Goal: Task Accomplishment & Management: Use online tool/utility

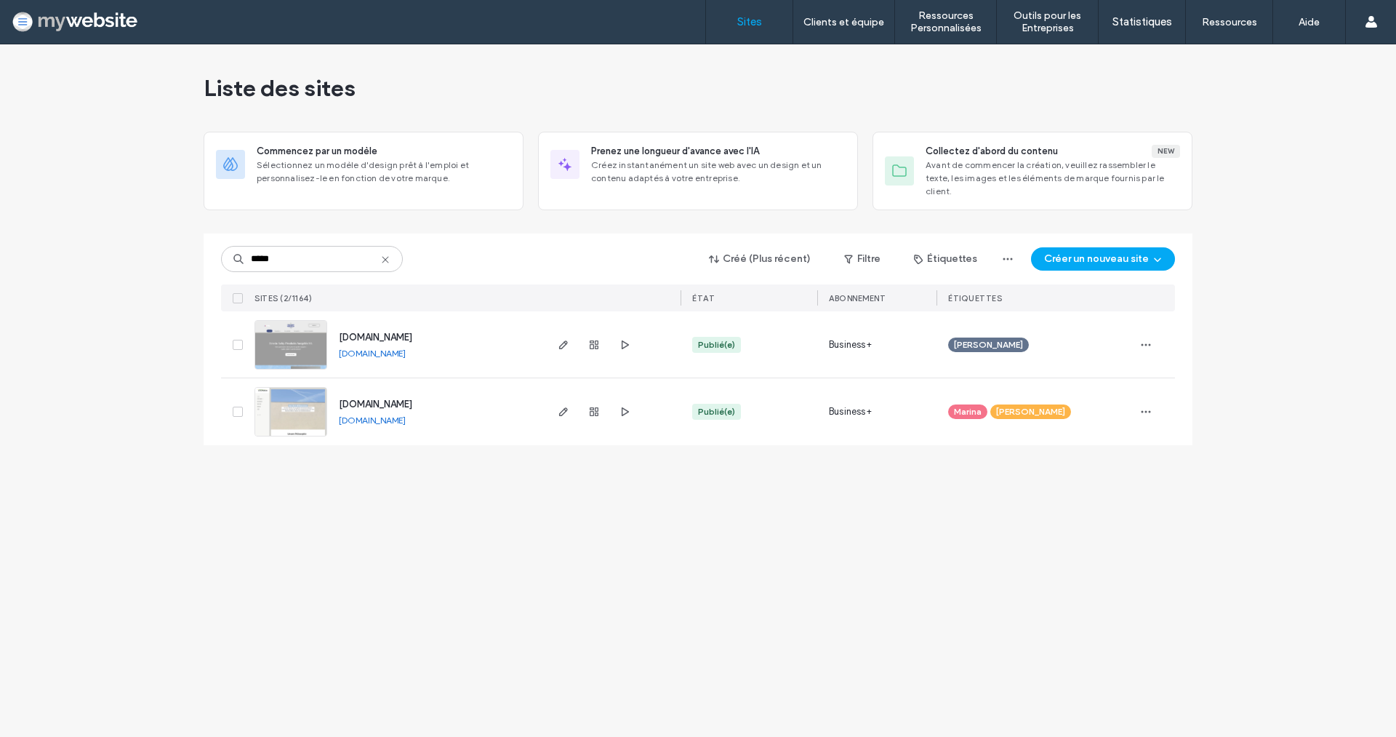
type input "*****"
click at [374, 332] on span "www.surgeles-tiefkuehlprodukte.ch" at bounding box center [375, 337] width 73 height 11
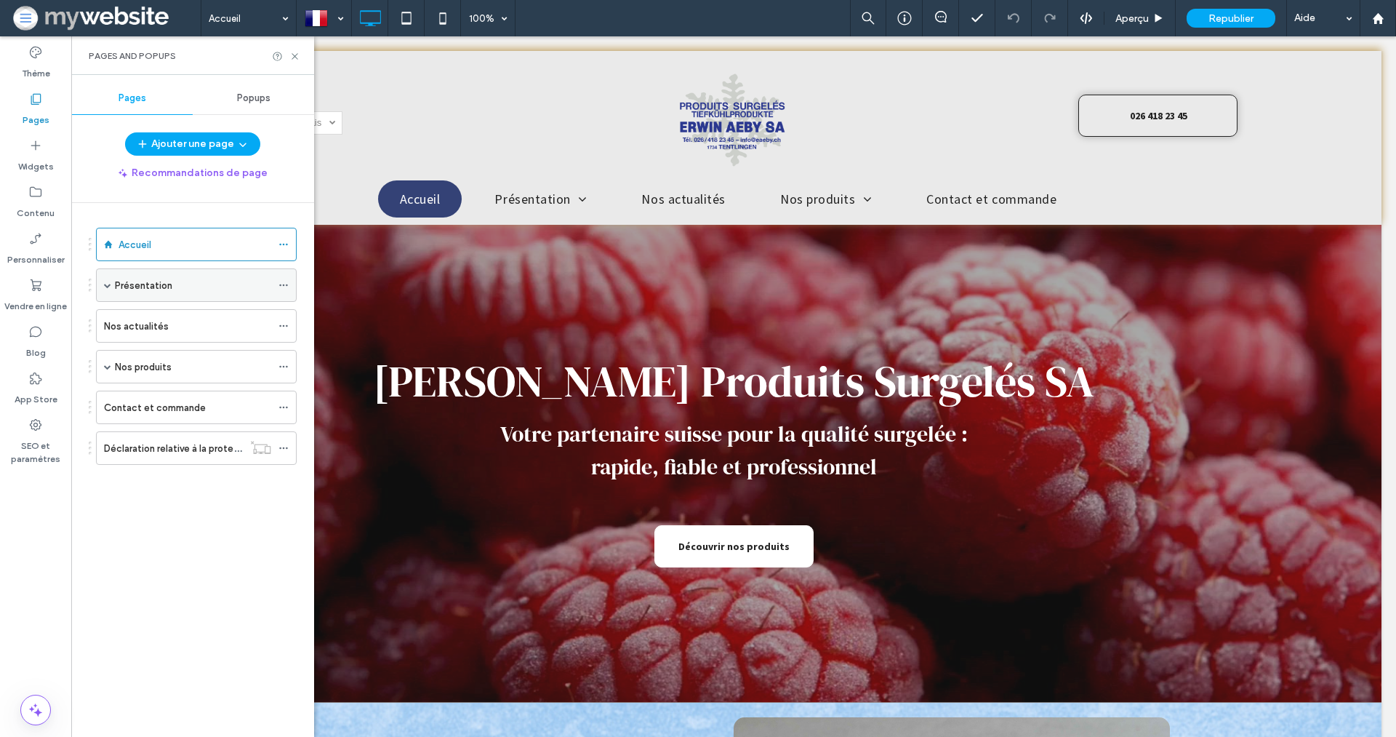
click at [150, 279] on label "Présentation" at bounding box center [143, 285] width 57 height 25
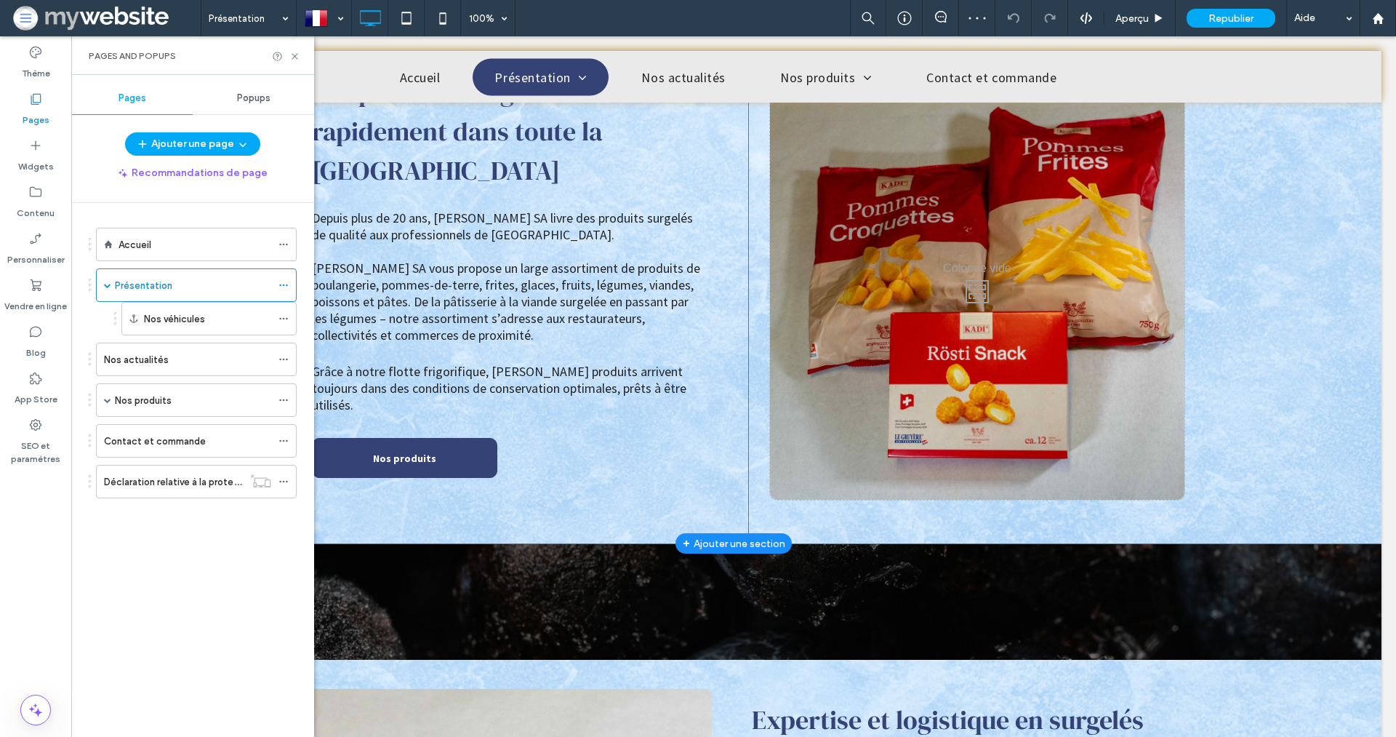
scroll to position [415, 0]
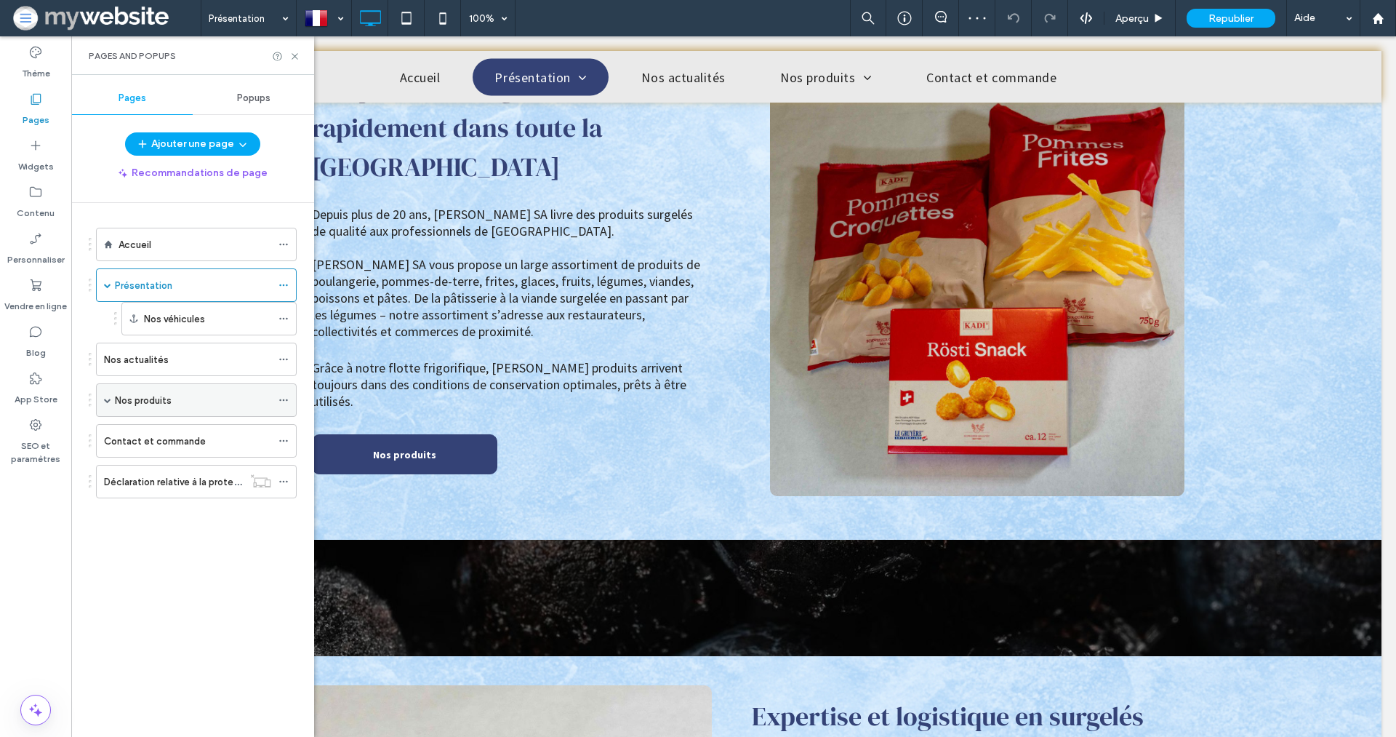
click at [217, 398] on div "Nos produits" at bounding box center [193, 400] width 156 height 15
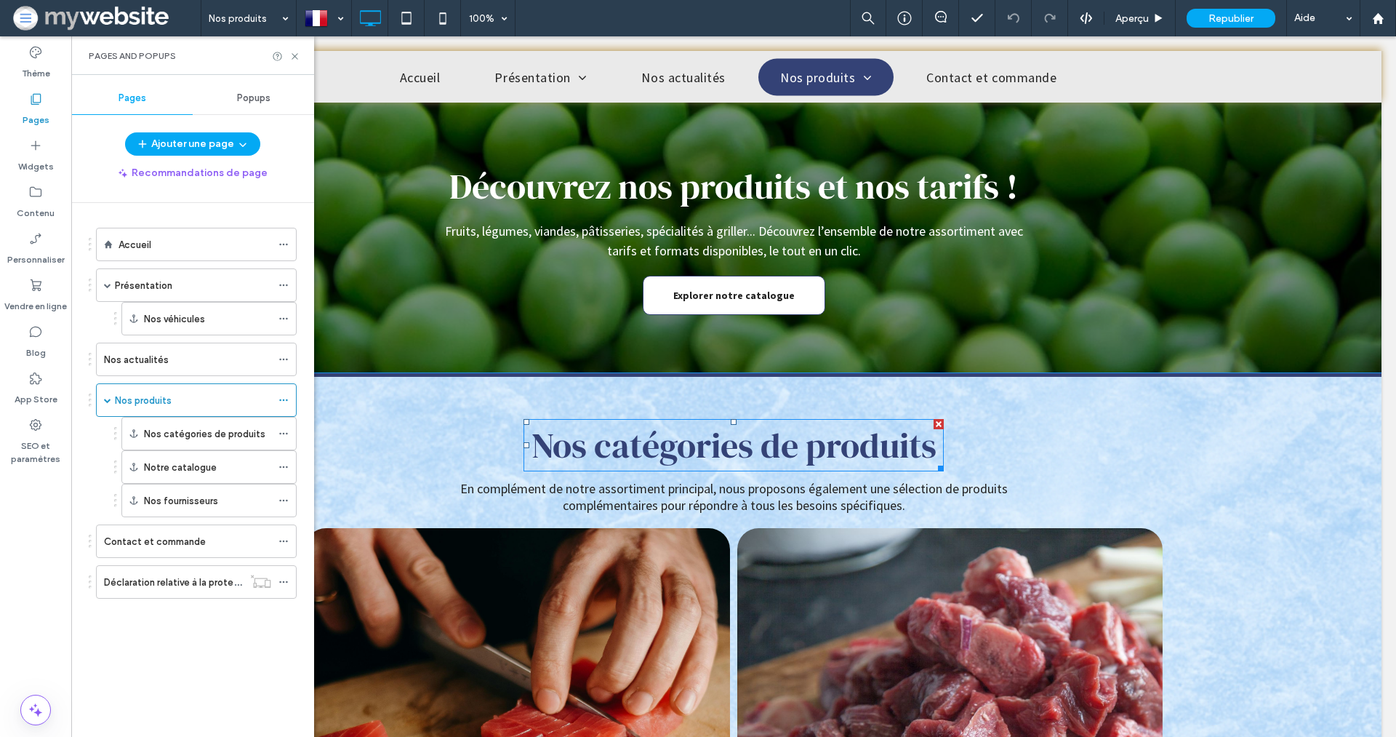
scroll to position [1017, 0]
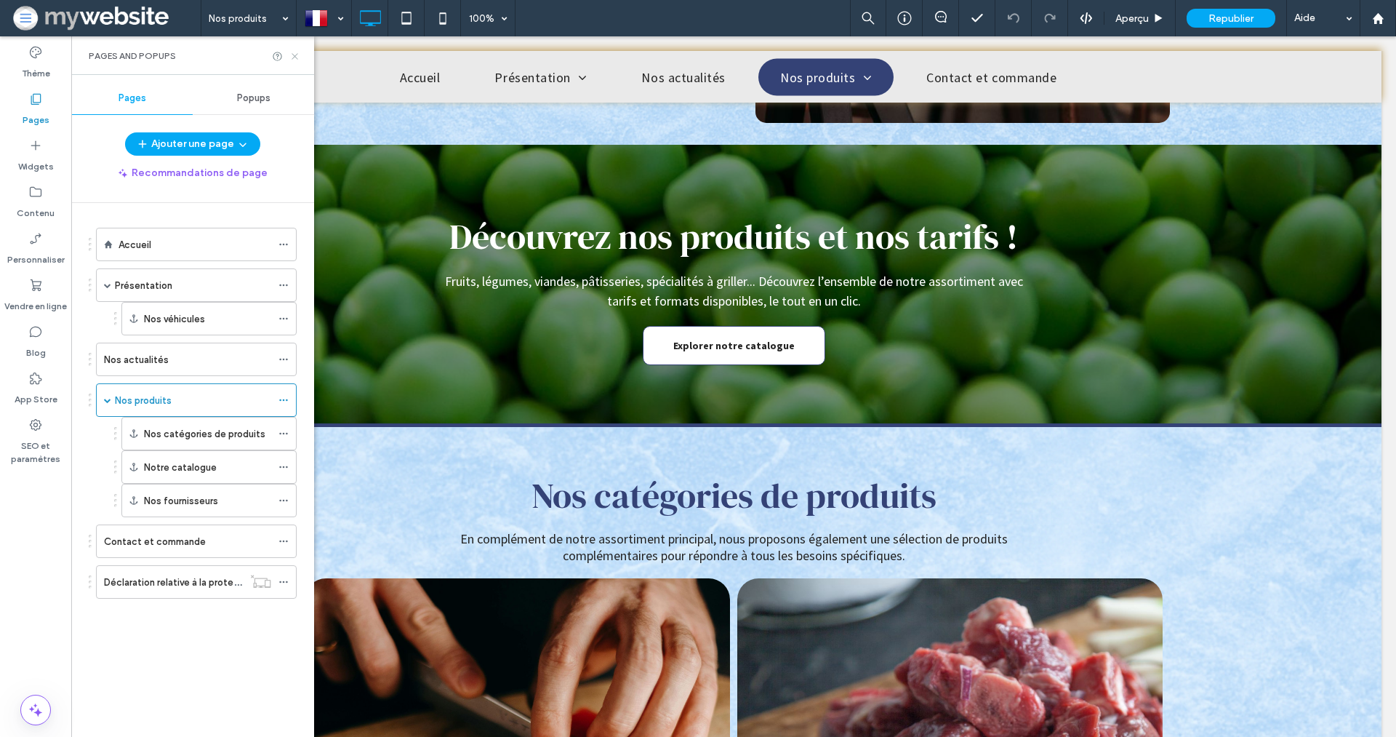
click at [296, 52] on icon at bounding box center [294, 56] width 11 height 11
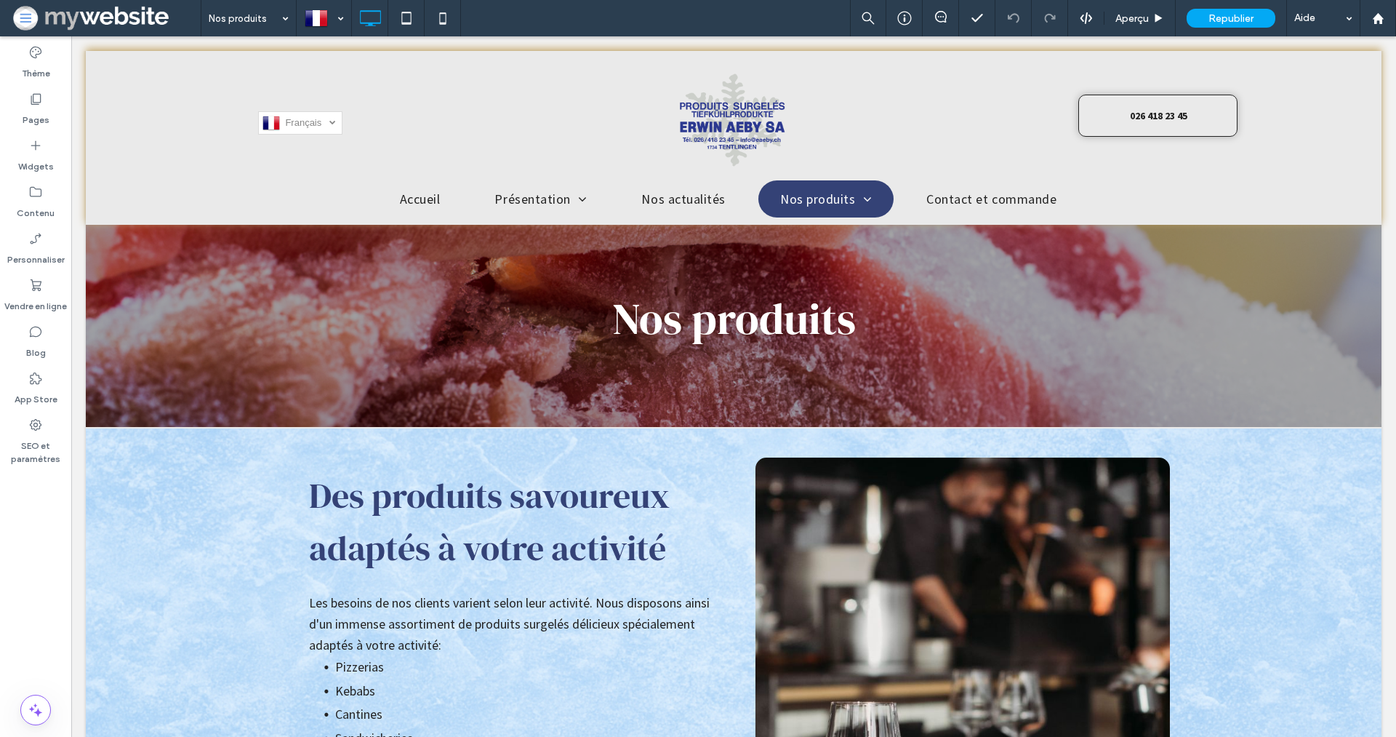
scroll to position [0, 0]
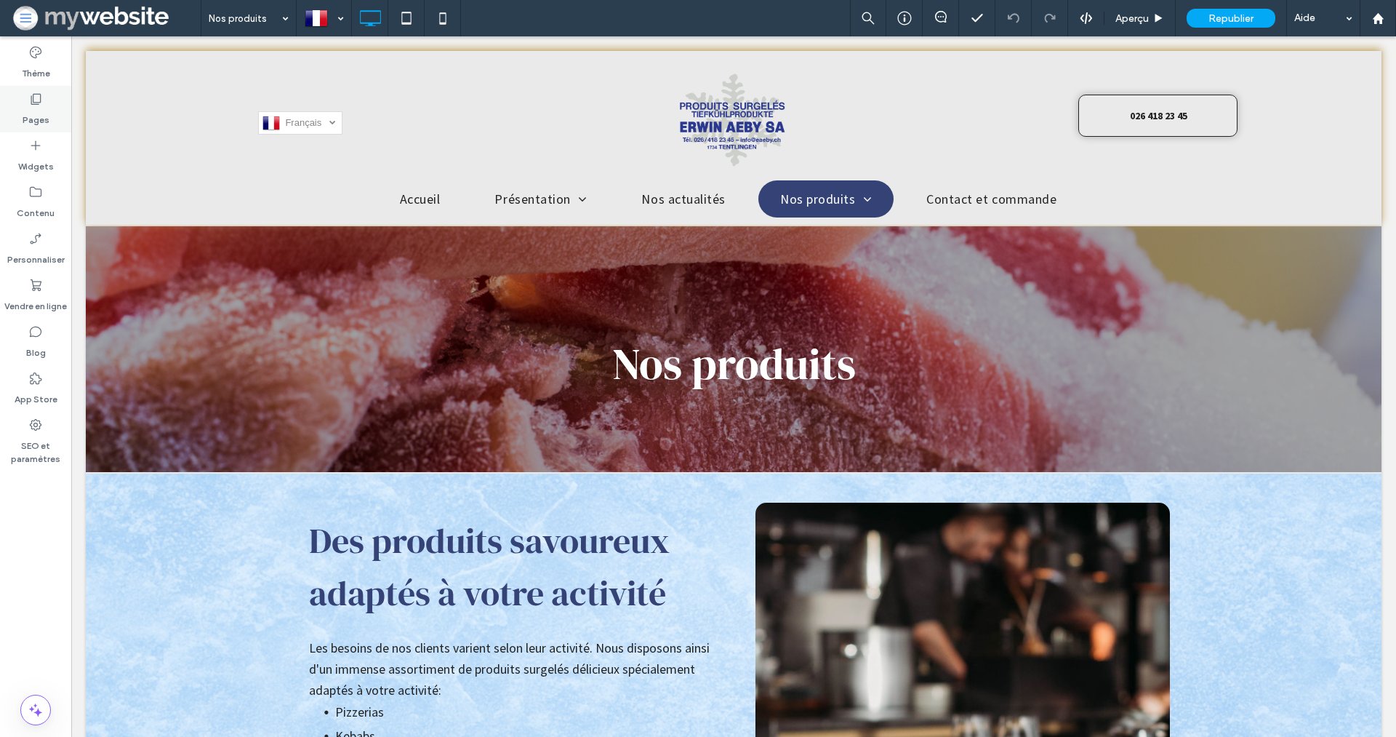
click at [40, 122] on label "Pages" at bounding box center [36, 116] width 27 height 20
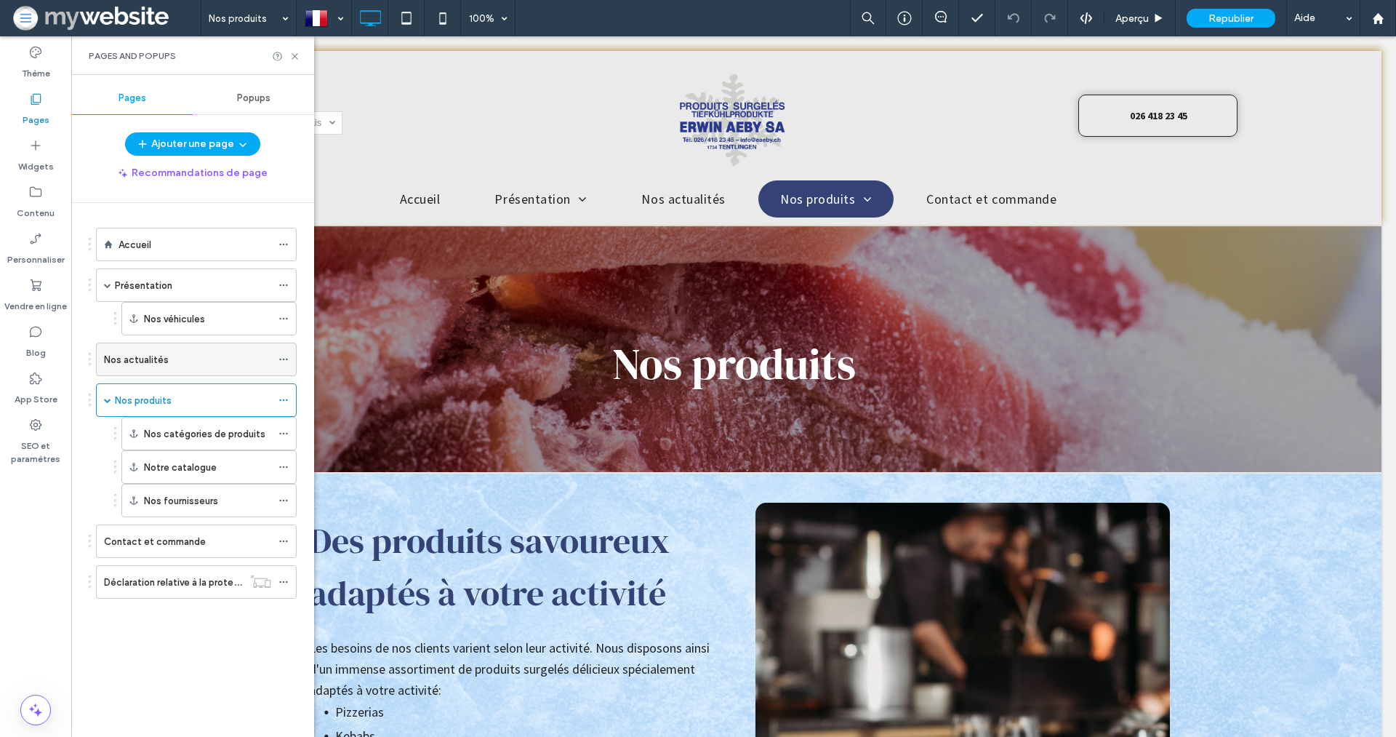
click at [168, 368] on div "Nos actualités" at bounding box center [187, 359] width 167 height 32
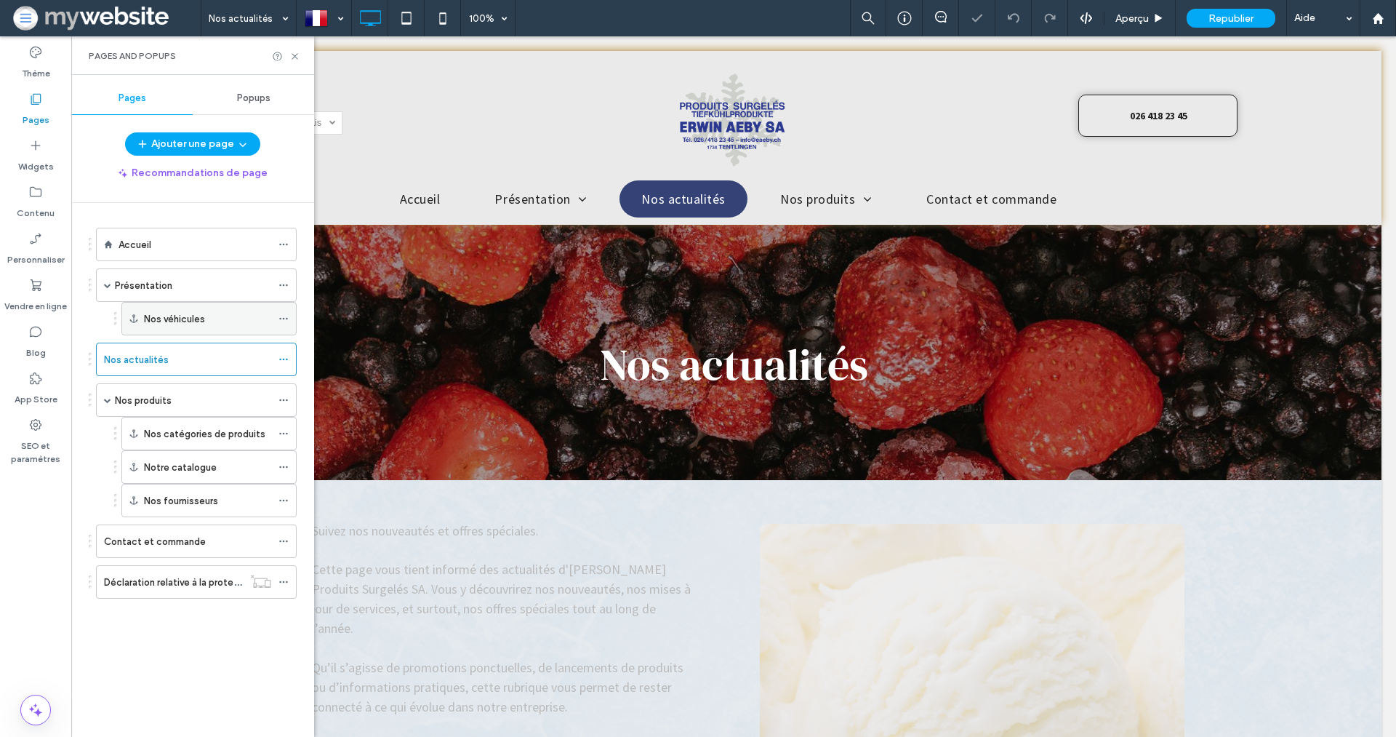
click at [214, 319] on div "Nos véhicules" at bounding box center [207, 318] width 127 height 15
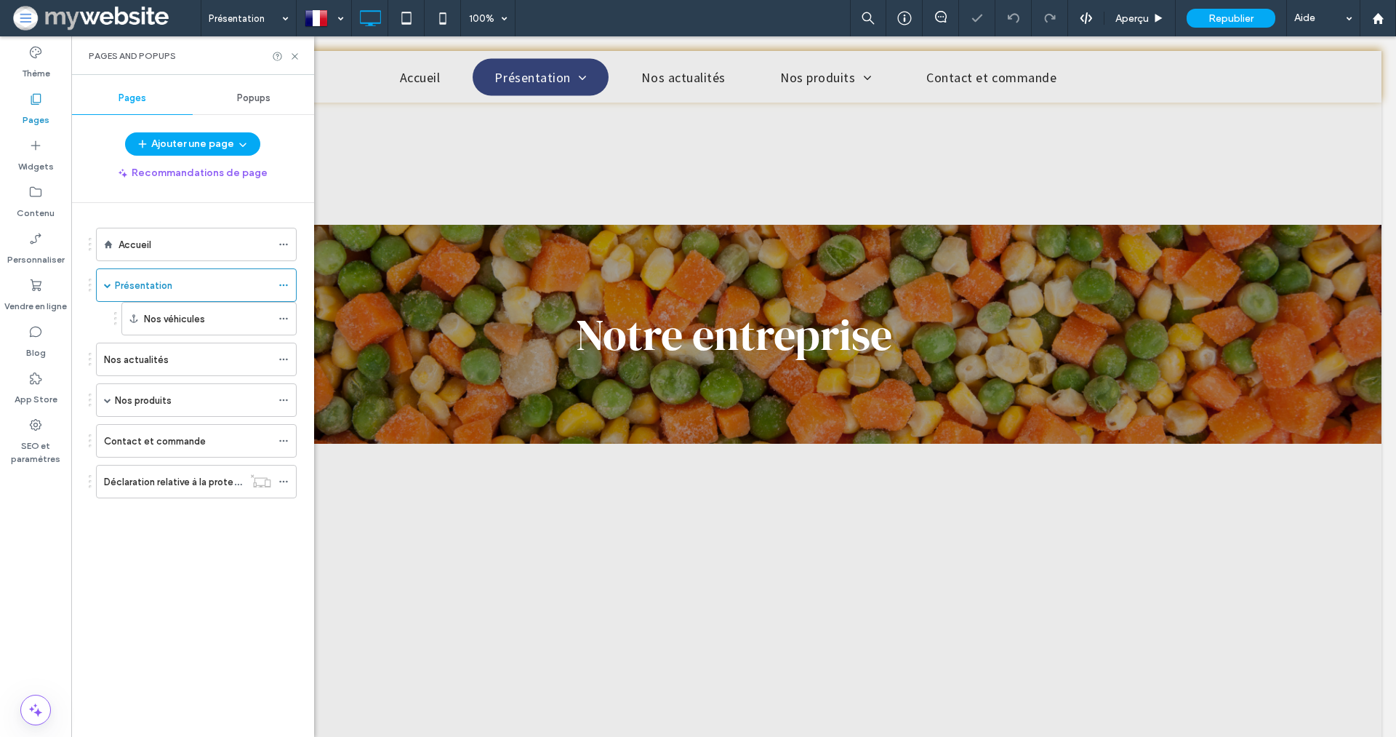
scroll to position [1616, 0]
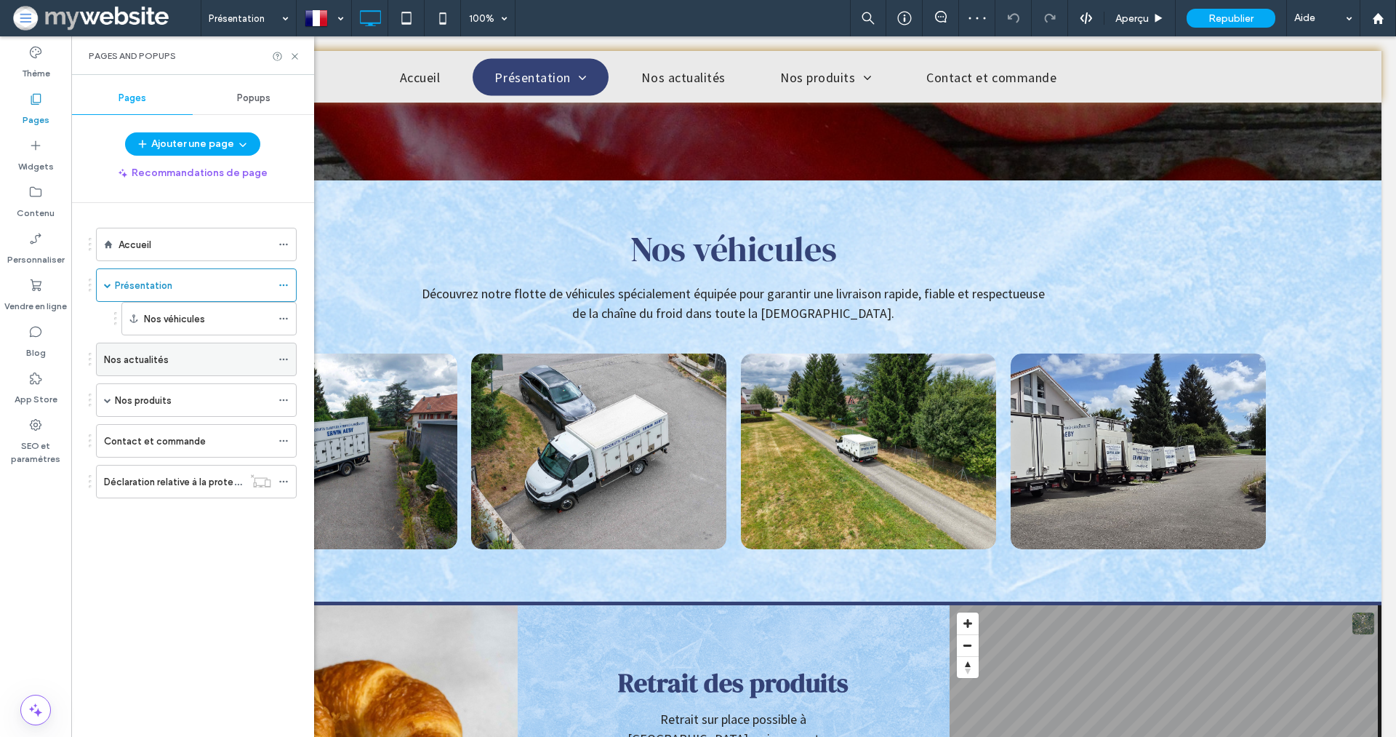
click at [167, 352] on div "Nos actualités" at bounding box center [187, 359] width 167 height 15
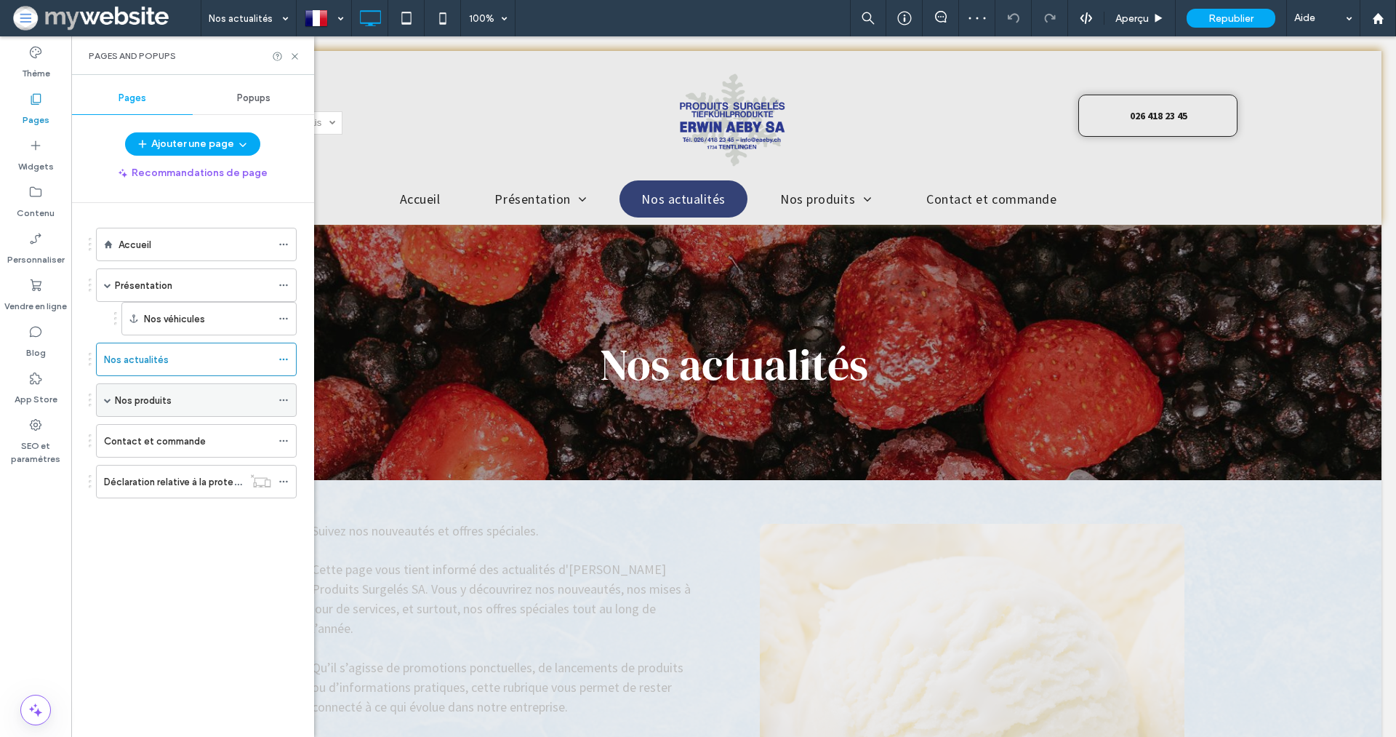
click at [170, 394] on label "Nos produits" at bounding box center [143, 400] width 57 height 25
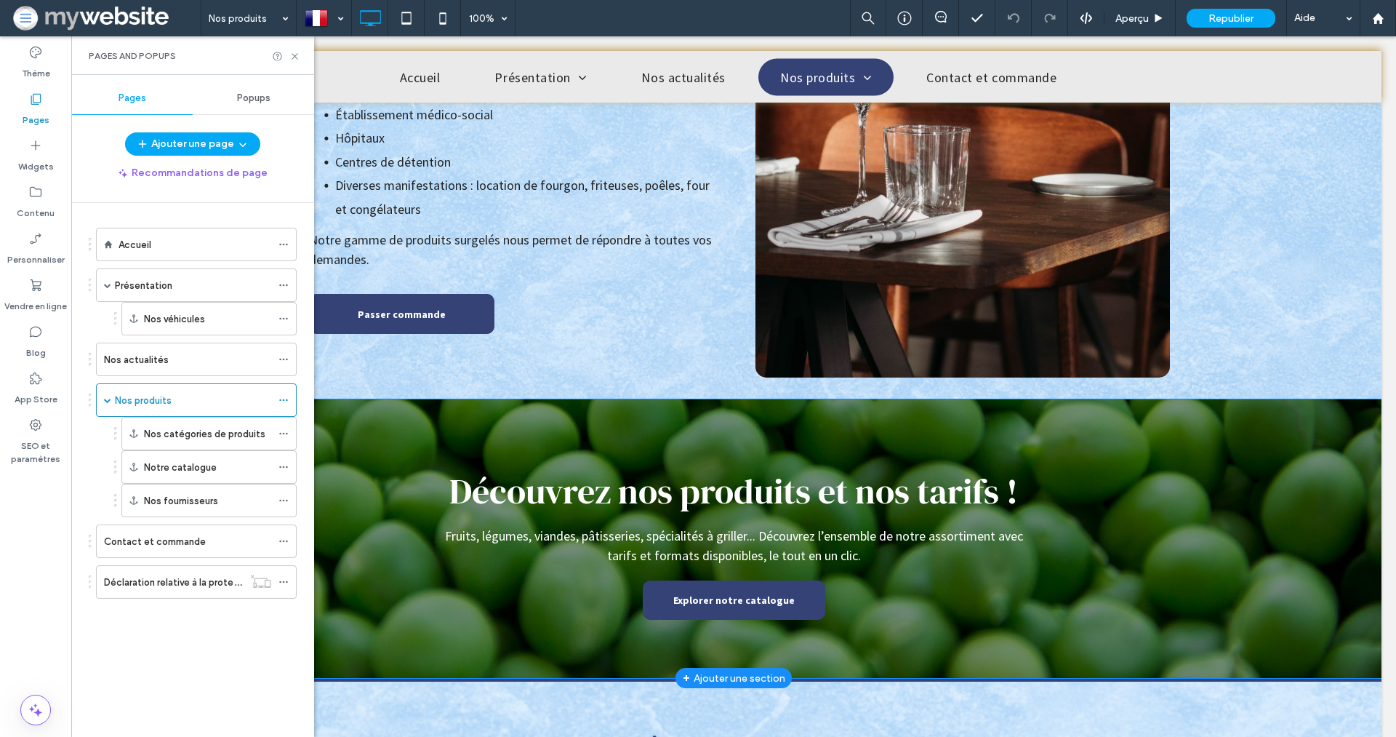
scroll to position [716, 0]
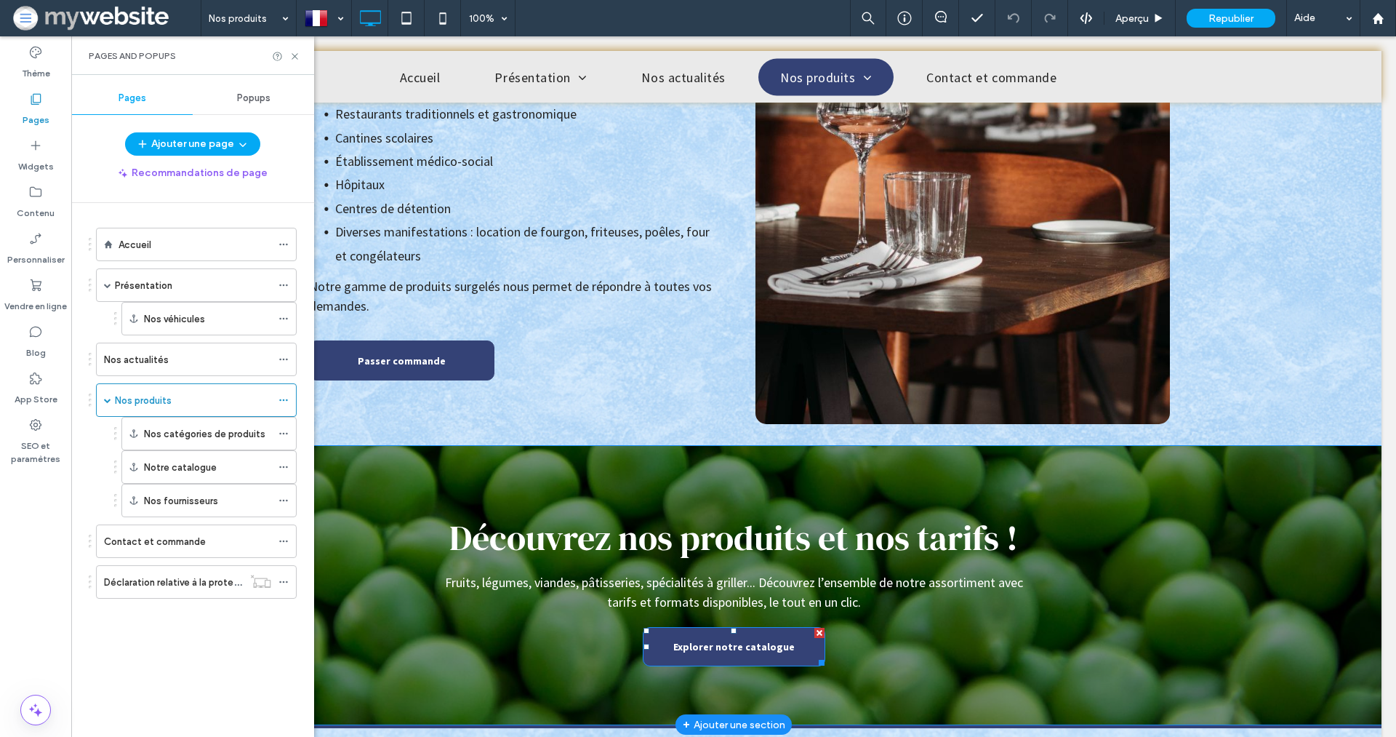
click at [685, 640] on span "Explorer notre catalogue" at bounding box center [733, 647] width 121 height 28
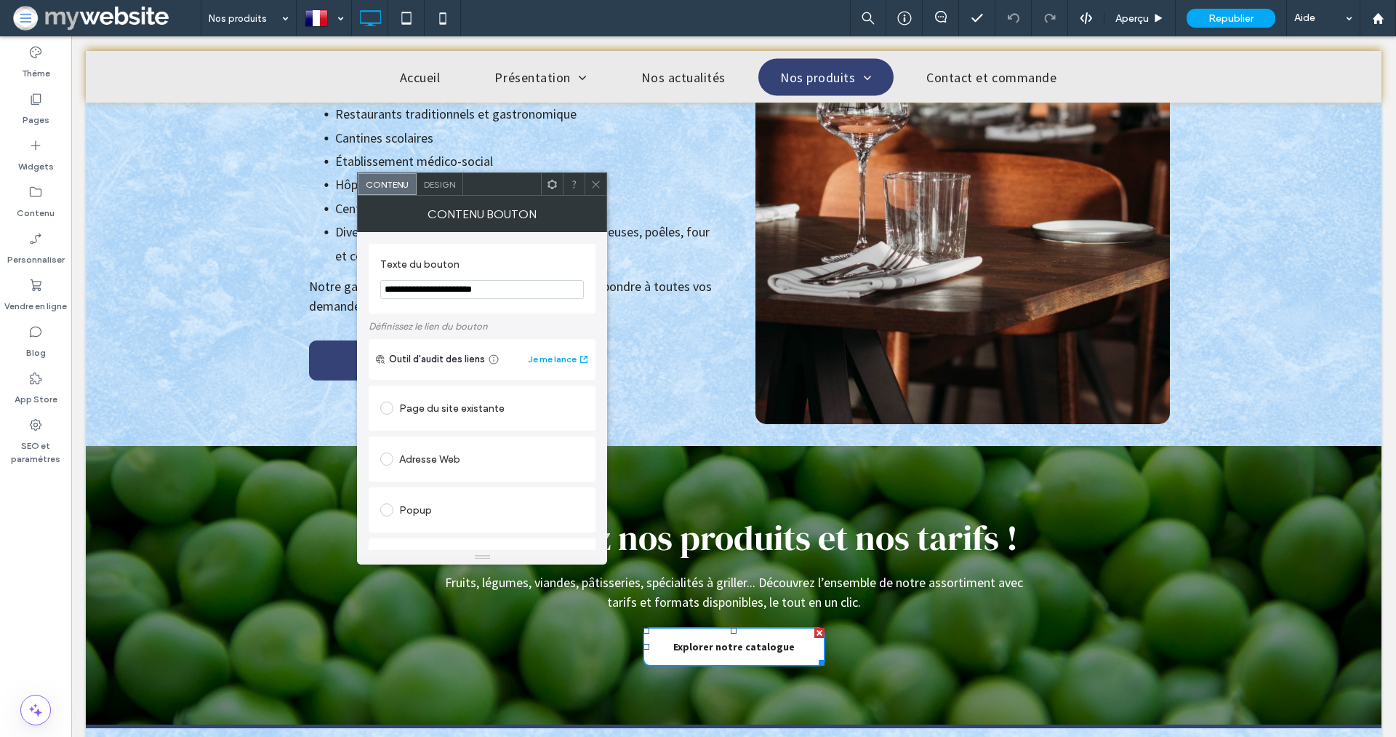
scroll to position [231, 0]
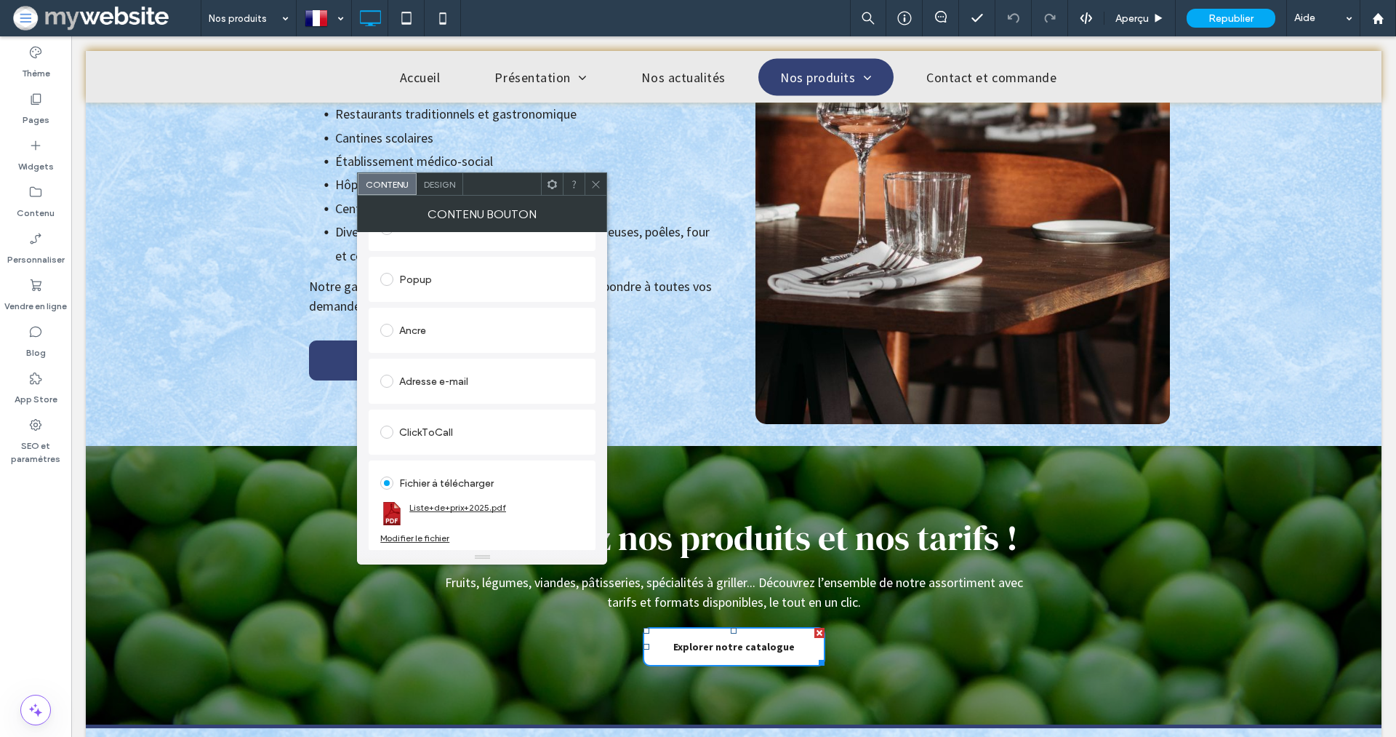
click at [449, 508] on link "Liste+de+prix+2025.pdf" at bounding box center [457, 507] width 97 height 11
click at [436, 532] on div "Modifier le fichier" at bounding box center [414, 537] width 69 height 11
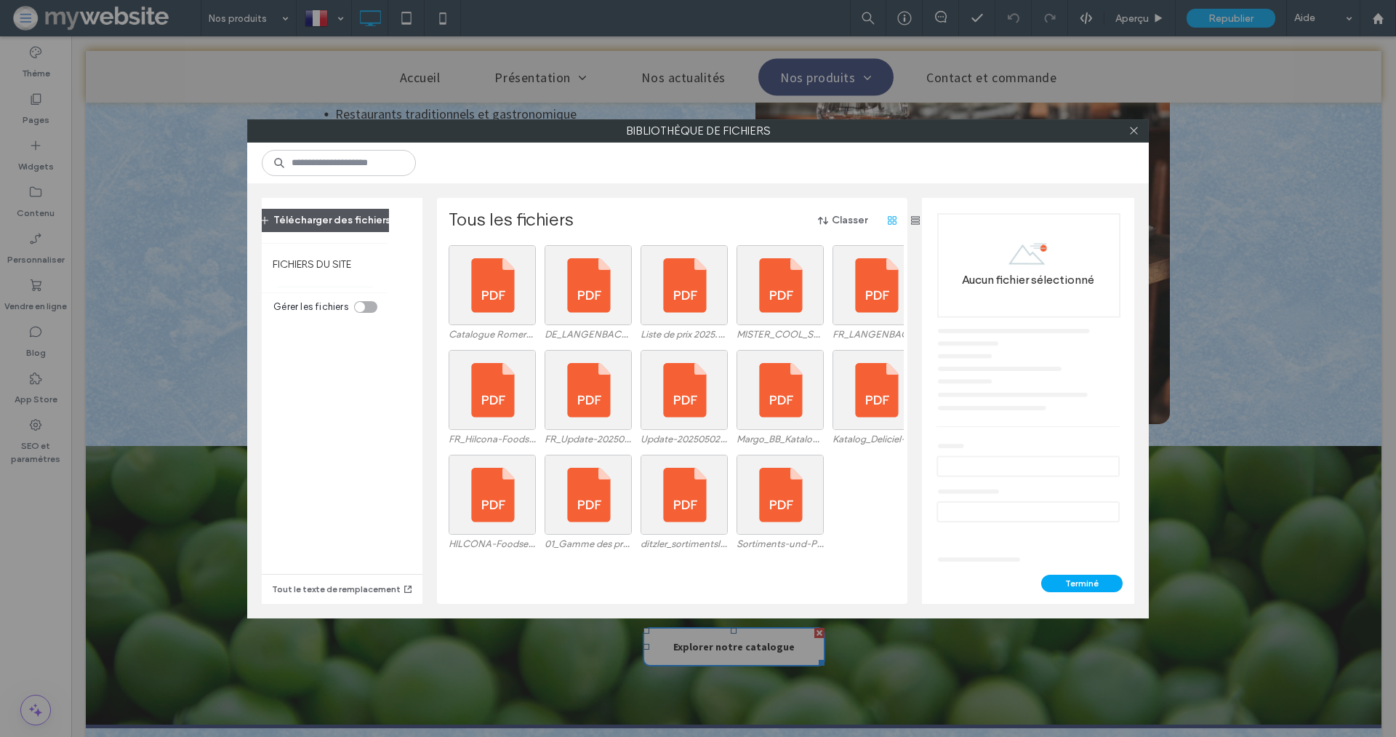
click at [361, 209] on button "Télécharger des fichiers" at bounding box center [325, 220] width 156 height 23
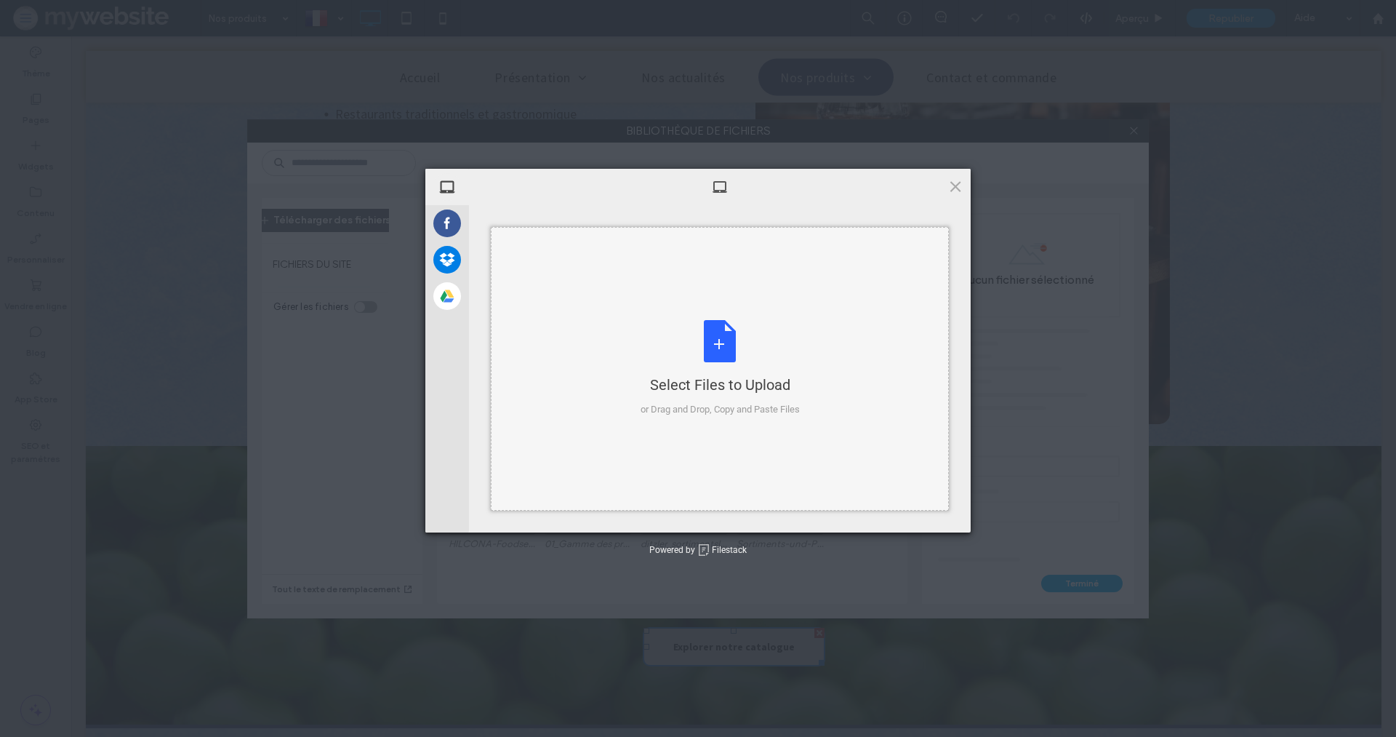
click at [693, 312] on div "Select Files to Upload or Drag and Drop, Copy and Paste Files" at bounding box center [720, 369] width 458 height 284
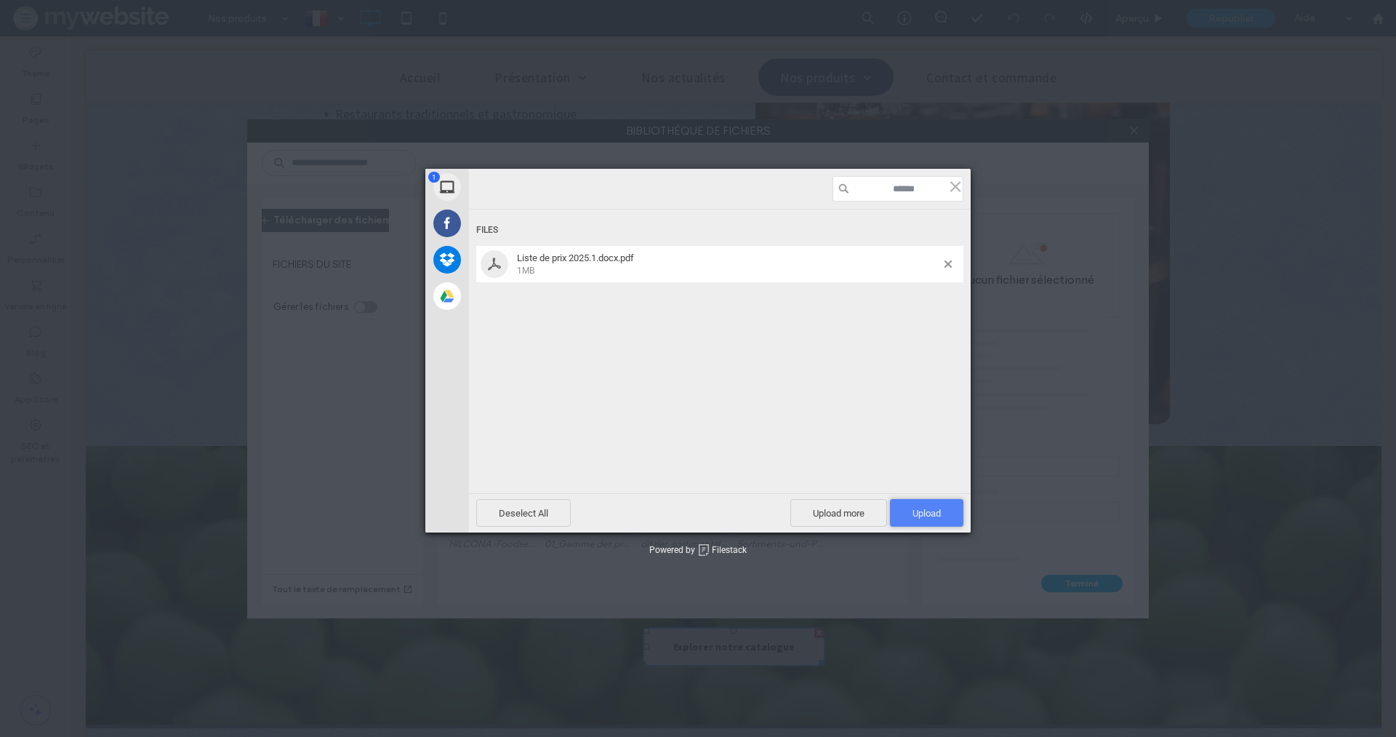
click at [916, 512] on span "Upload 1" at bounding box center [927, 513] width 28 height 11
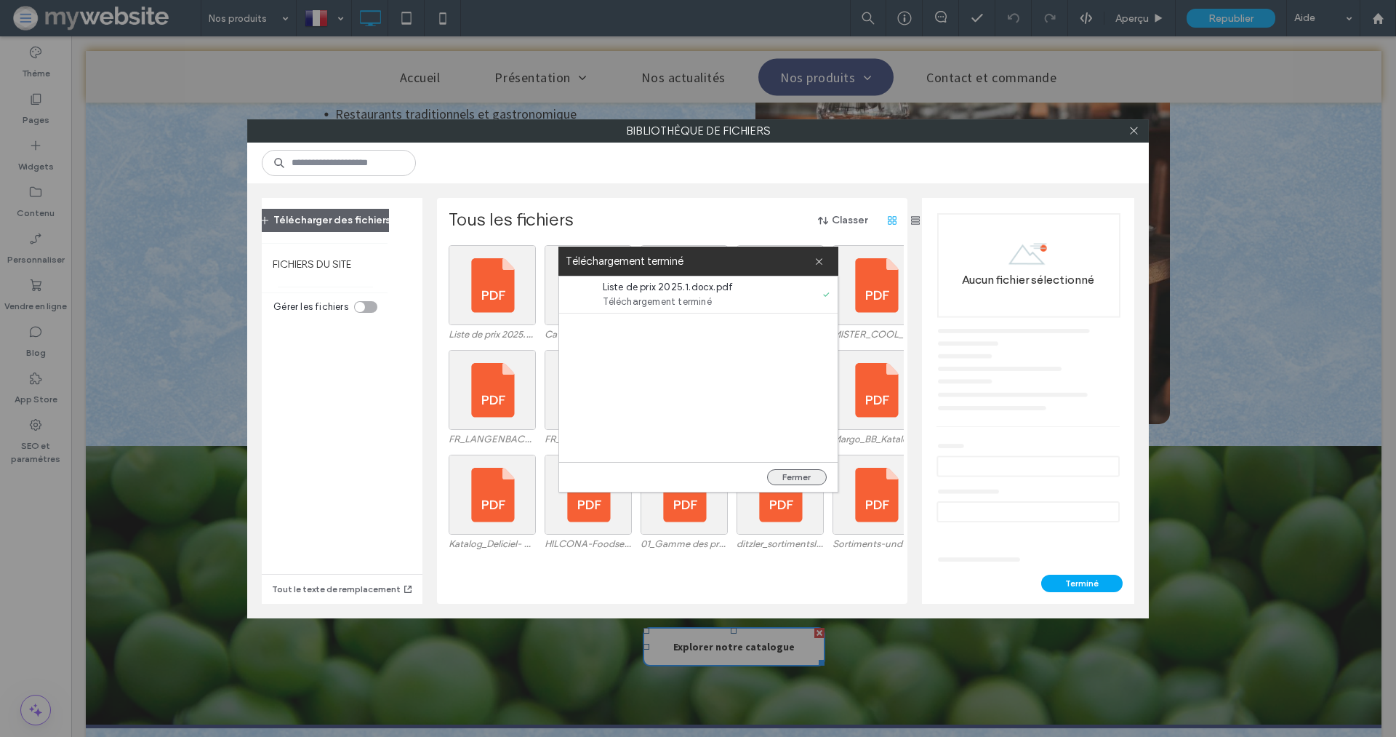
click at [799, 471] on button "Fermer" at bounding box center [797, 477] width 60 height 16
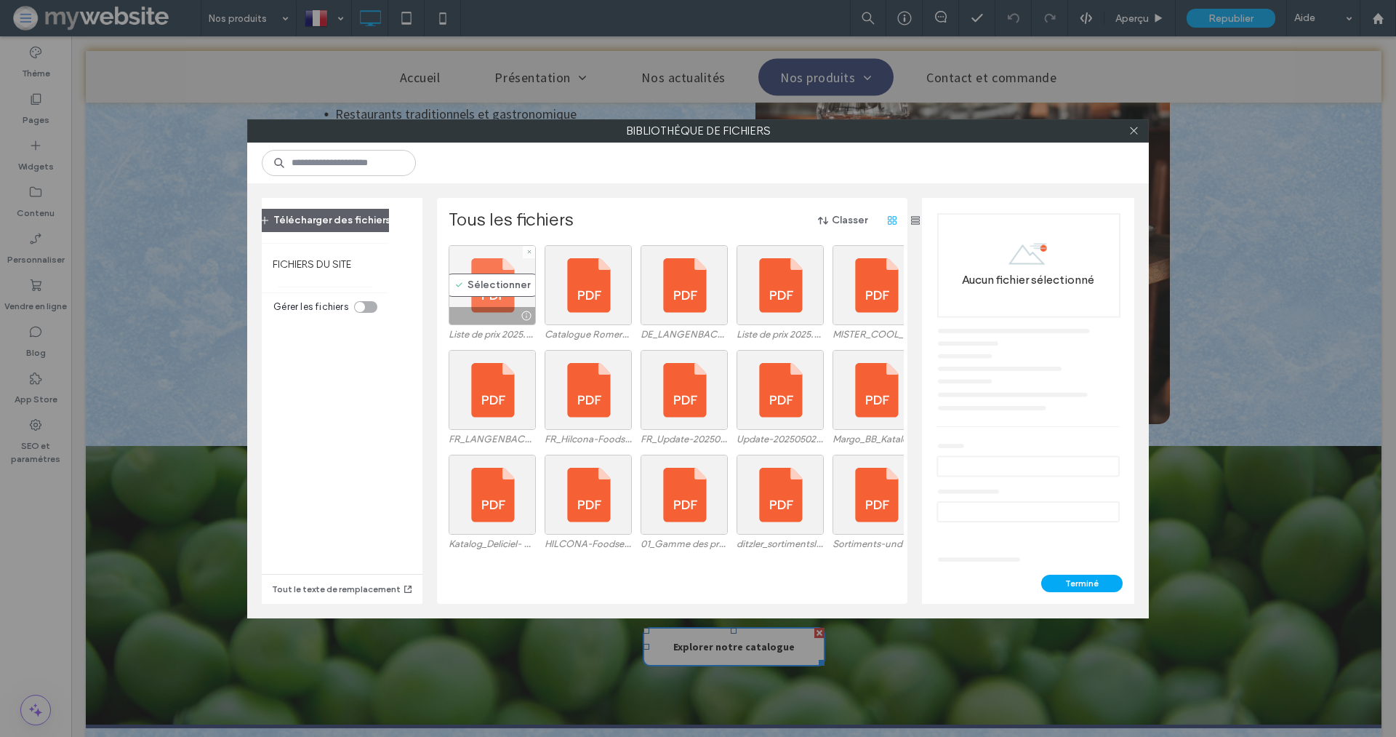
click at [488, 289] on div "Sélectionner" at bounding box center [492, 285] width 87 height 80
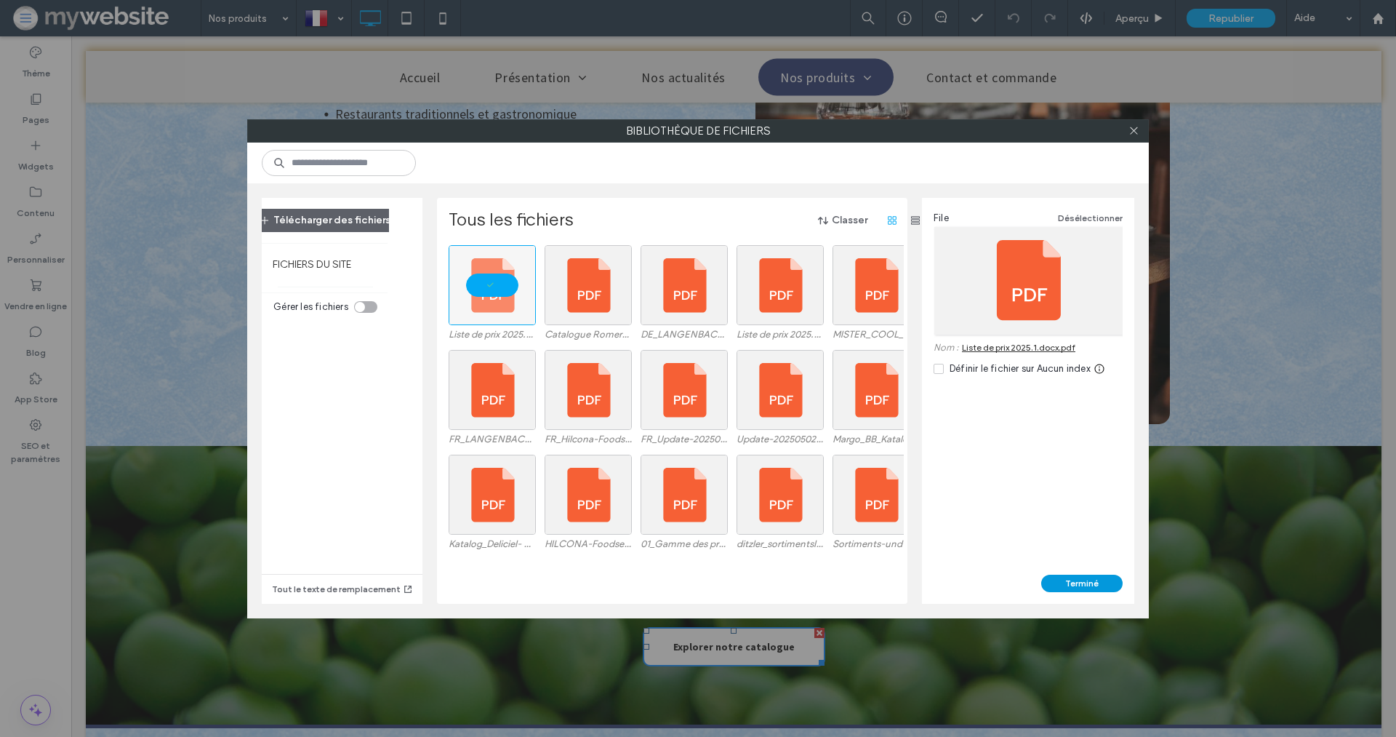
click at [1068, 580] on button "Terminé" at bounding box center [1082, 583] width 81 height 17
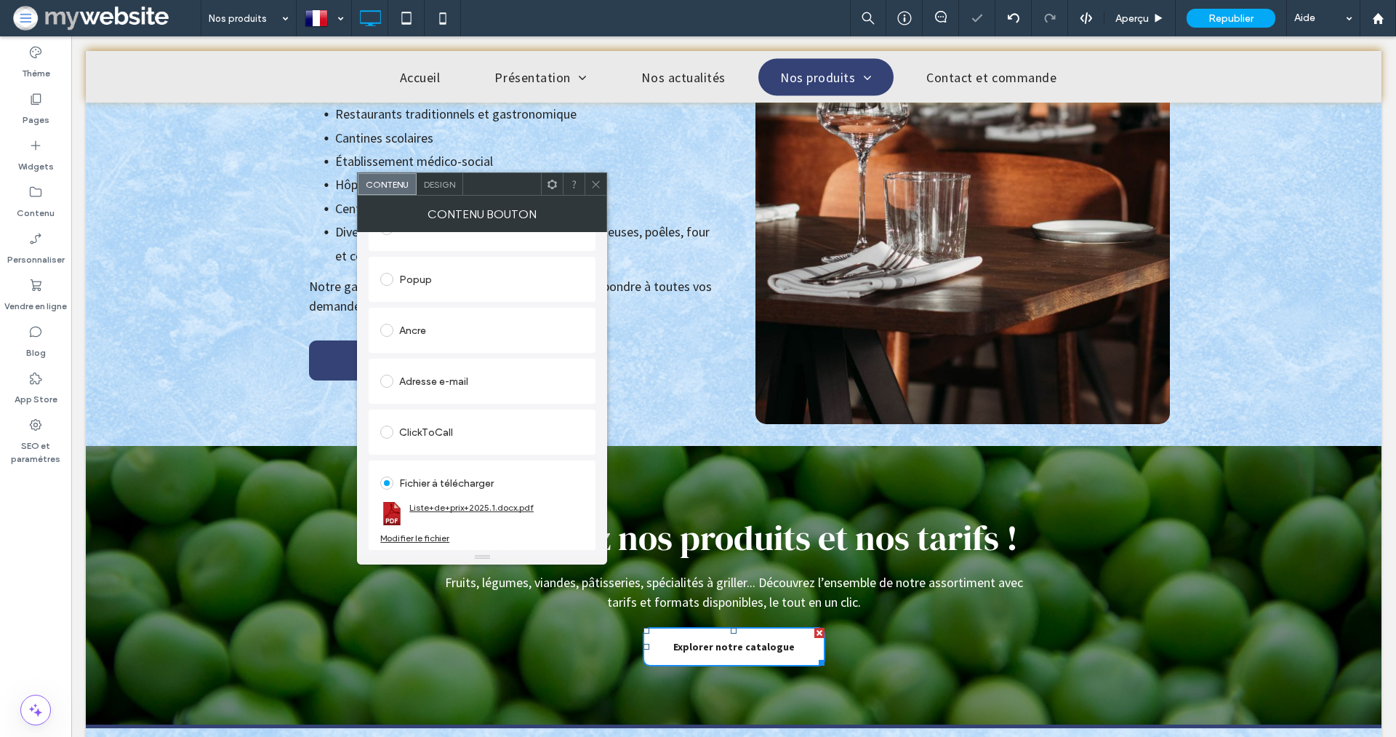
click at [497, 502] on link "Liste+de+prix+2025.1.docx.pdf" at bounding box center [471, 507] width 124 height 11
click at [594, 180] on icon at bounding box center [596, 184] width 11 height 11
